Goal: Task Accomplishment & Management: Complete application form

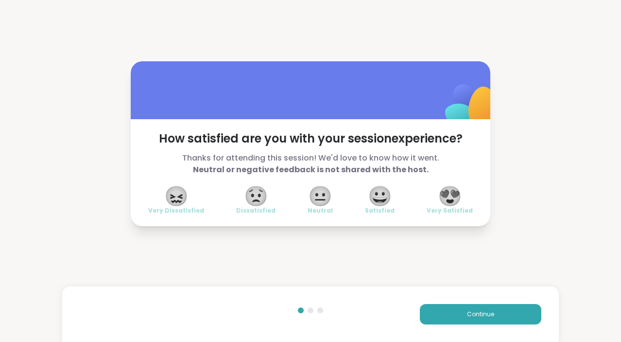
click at [383, 200] on span "😀" at bounding box center [380, 195] width 24 height 17
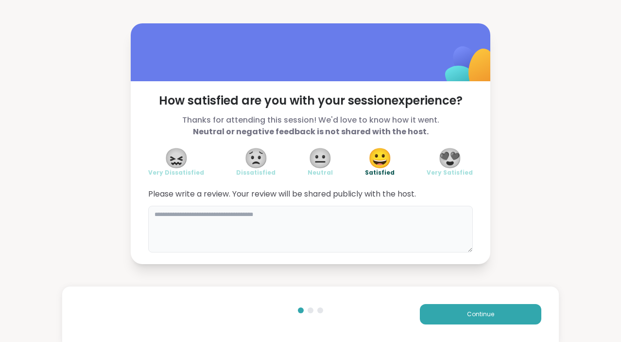
click at [342, 242] on textarea at bounding box center [310, 229] width 325 height 47
click at [433, 315] on button "Continue" at bounding box center [480, 314] width 121 height 20
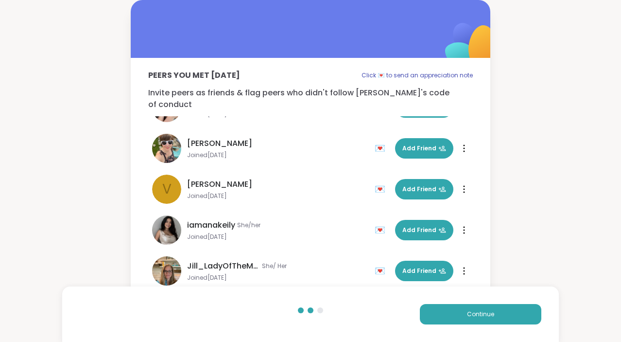
scroll to position [111, 0]
click at [477, 307] on button "Continue" at bounding box center [480, 314] width 121 height 20
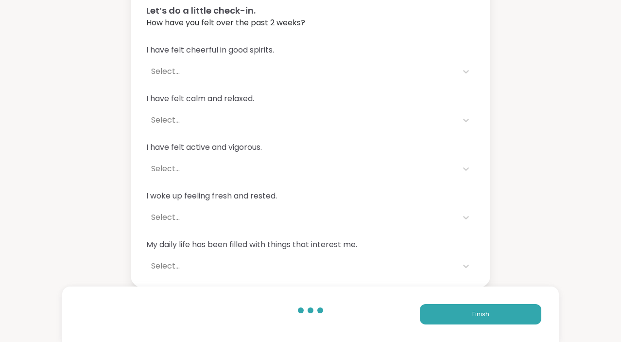
scroll to position [66, 0]
click at [471, 315] on button "Finish" at bounding box center [480, 314] width 121 height 20
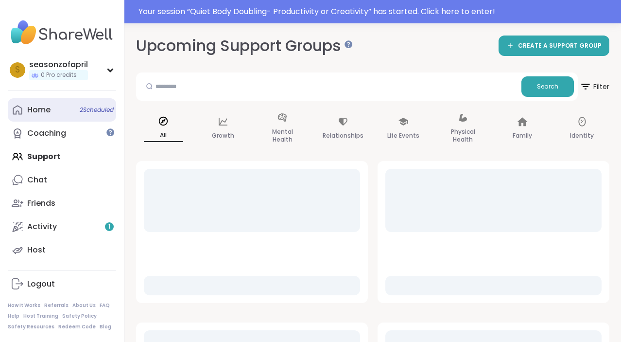
click at [71, 109] on link "Home 2 Scheduled" at bounding box center [62, 109] width 108 height 23
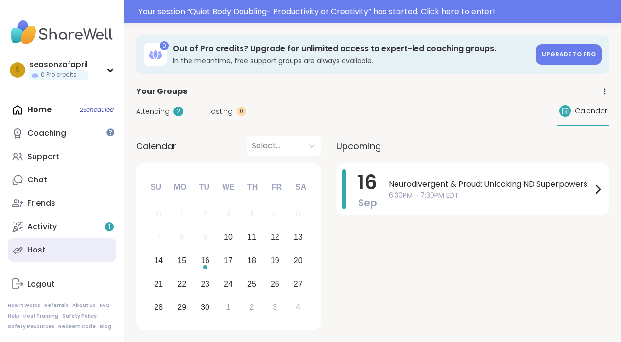
click at [85, 246] on link "Host" at bounding box center [62, 249] width 108 height 23
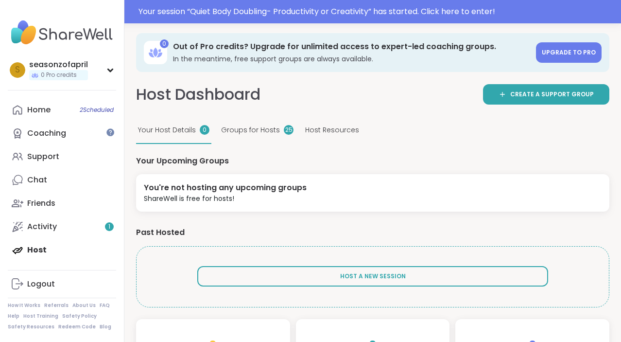
scroll to position [2, 0]
click at [81, 76] on div "0 Pro credits" at bounding box center [58, 75] width 59 height 10
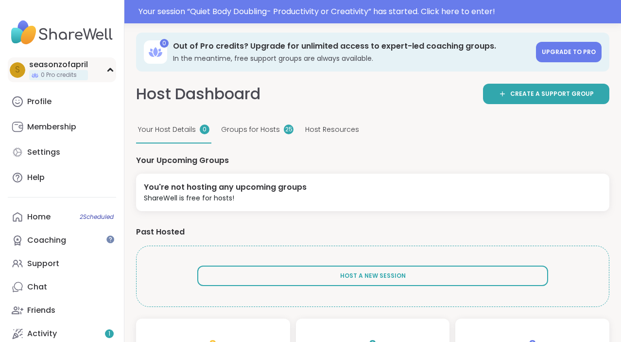
click at [80, 76] on div "0 Pro credits" at bounding box center [58, 75] width 59 height 10
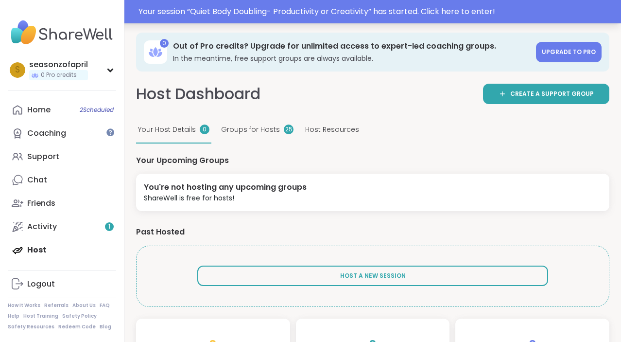
click at [189, 14] on div "Your session “ Quiet Body Doubling- Productivity or Creativity ” has started. C…" at bounding box center [376, 12] width 477 height 12
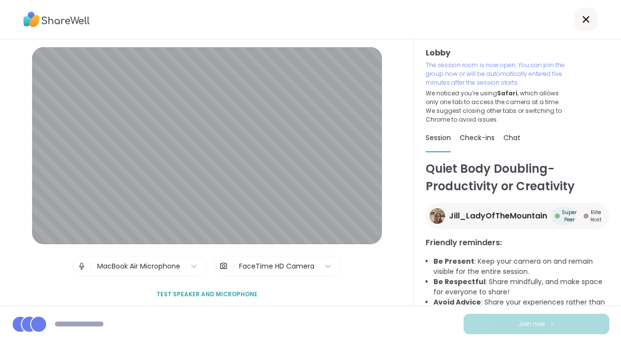
click at [594, 22] on div at bounding box center [585, 19] width 23 height 23
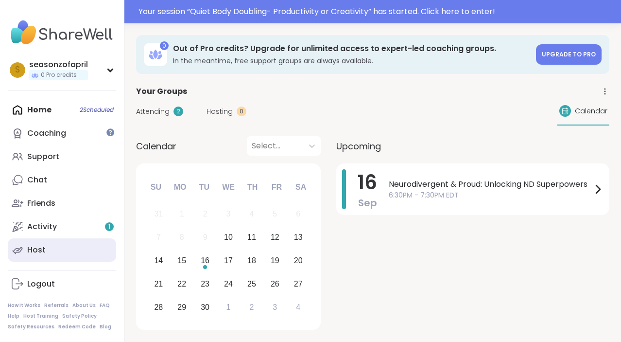
click at [66, 244] on link "Host" at bounding box center [62, 249] width 108 height 23
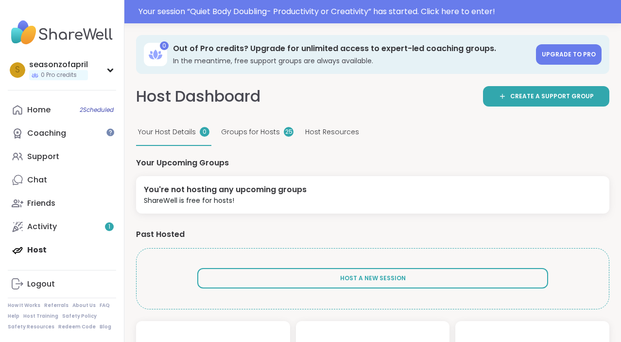
click at [511, 85] on div "0 Out of Pro credits? Upgrade for unlimited access to expert-led coaching group…" at bounding box center [372, 172] width 473 height 274
click at [519, 91] on link "Create a support group" at bounding box center [546, 96] width 126 height 20
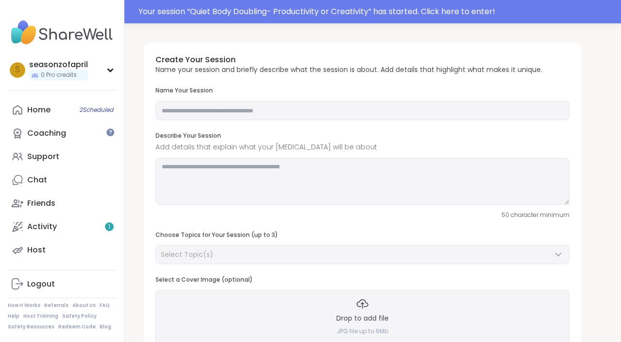
click at [328, 126] on div "Create Your Session Name your session and briefly describe what the session is …" at bounding box center [362, 199] width 437 height 312
click at [329, 117] on input "text" at bounding box center [363, 110] width 414 height 19
type input "**********"
click at [204, 178] on textarea at bounding box center [363, 181] width 414 height 47
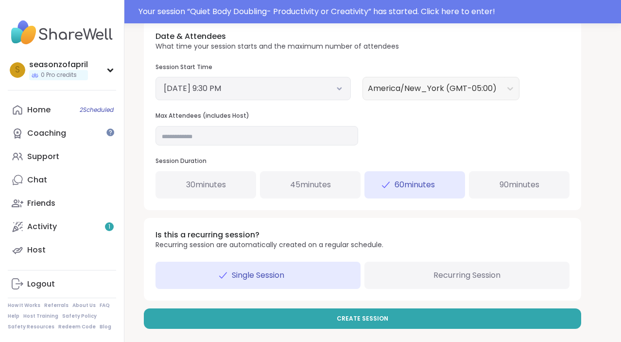
scroll to position [343, 0]
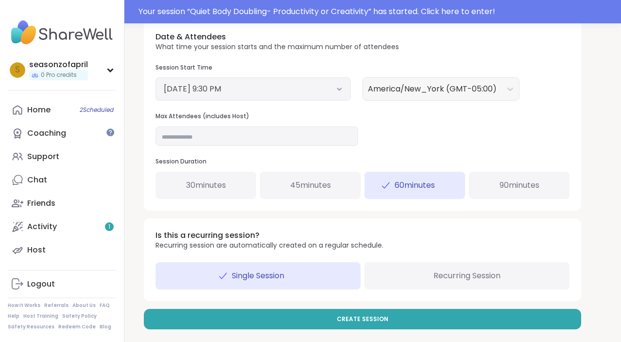
click at [408, 277] on div "Recurring Session" at bounding box center [466, 275] width 205 height 27
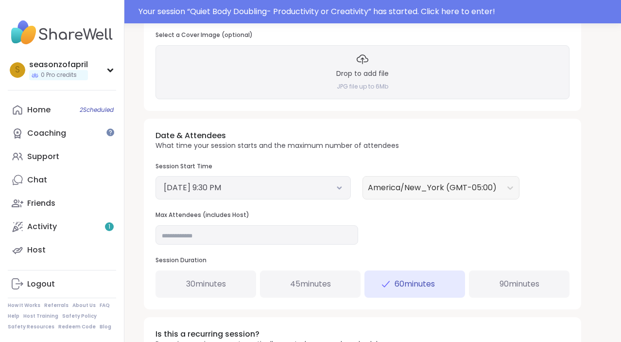
scroll to position [242, 0]
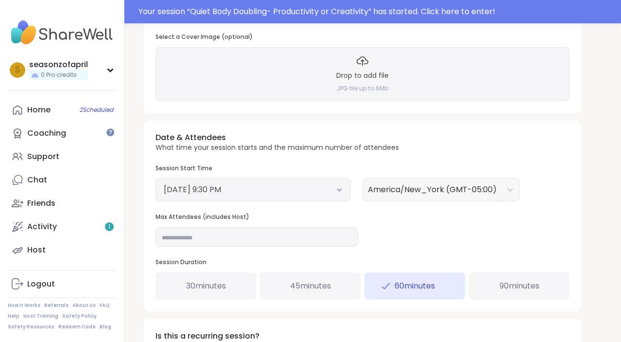
click at [521, 285] on span "90 minutes" at bounding box center [520, 286] width 40 height 12
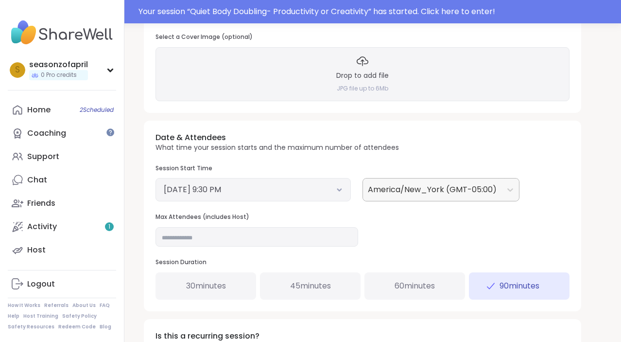
click at [429, 188] on div "America/New_York (GMT-05:00)" at bounding box center [432, 190] width 129 height 12
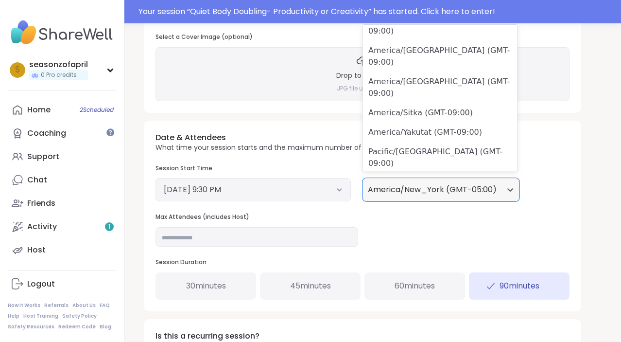
scroll to position [0, 0]
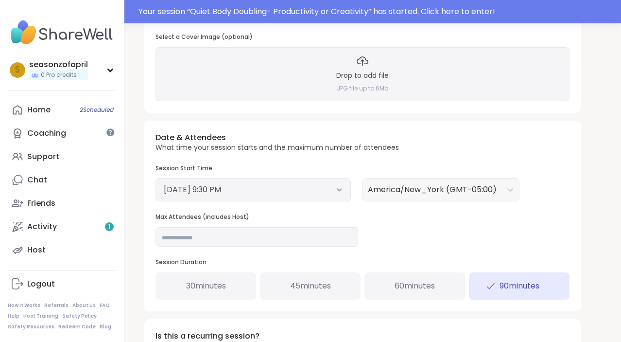
click at [558, 165] on div "Session Start Time [DATE] 9:30 PM America/New_York (GMT-05:00)" at bounding box center [363, 182] width 414 height 37
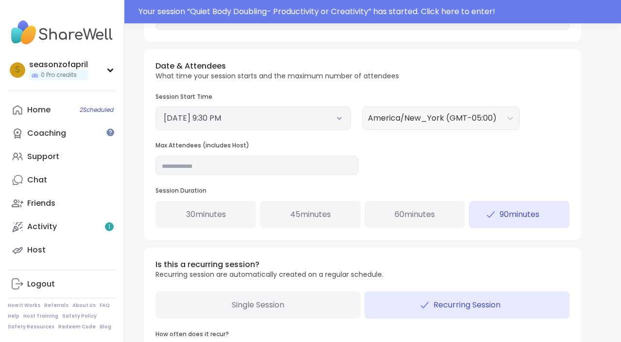
scroll to position [317, 0]
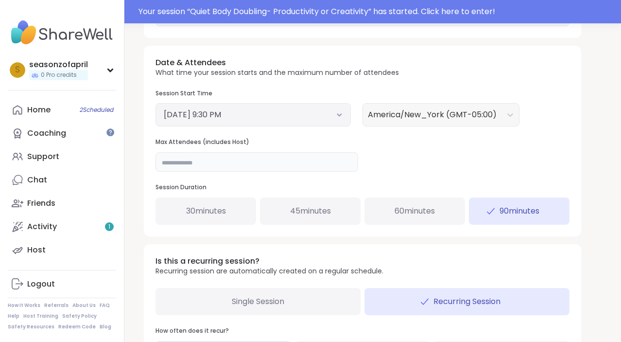
click at [309, 153] on input "**" at bounding box center [257, 161] width 203 height 19
click at [407, 165] on div "Date & Attendees What time your session starts and the maximum number of attend…" at bounding box center [362, 141] width 437 height 190
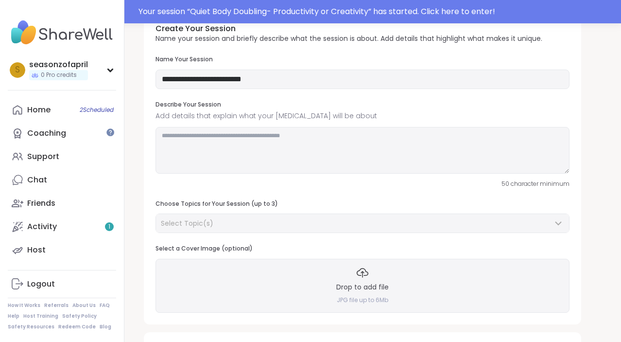
scroll to position [31, 0]
click at [326, 228] on div "Select Topic(s)" at bounding box center [362, 223] width 413 height 18
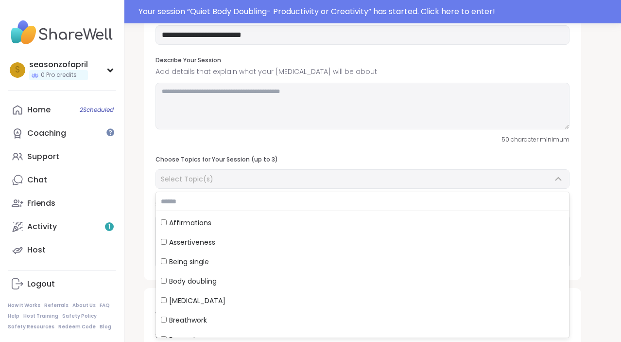
scroll to position [67, 0]
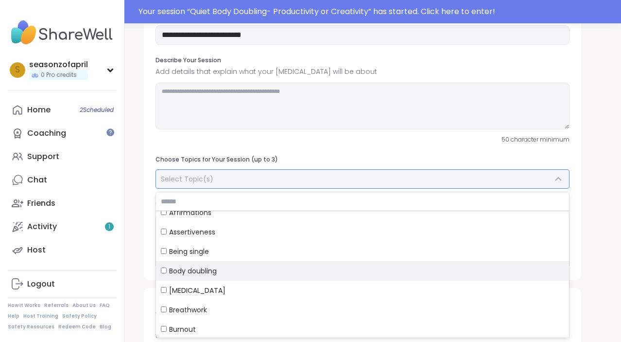
click at [273, 270] on div "Body doubling" at bounding box center [362, 271] width 403 height 10
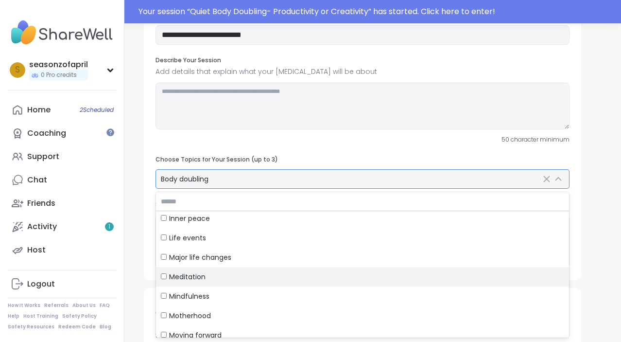
scroll to position [588, 0]
